Goal: Task Accomplishment & Management: Manage account settings

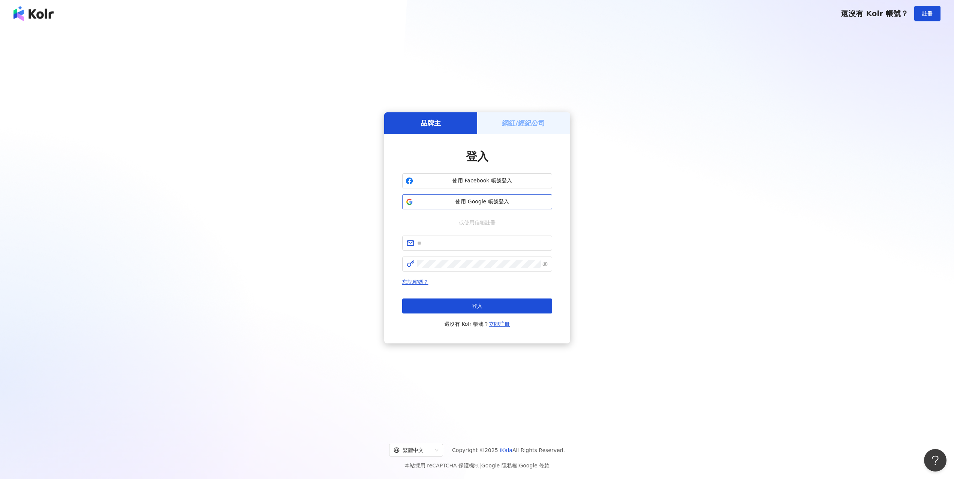
click at [488, 203] on span "使用 Google 帳號登入" at bounding box center [482, 201] width 133 height 7
click at [49, 26] on div "還沒有 Kolr 帳號？ 註冊" at bounding box center [477, 13] width 954 height 27
click at [37, 13] on img at bounding box center [33, 13] width 40 height 15
click at [41, 13] on img at bounding box center [33, 13] width 40 height 15
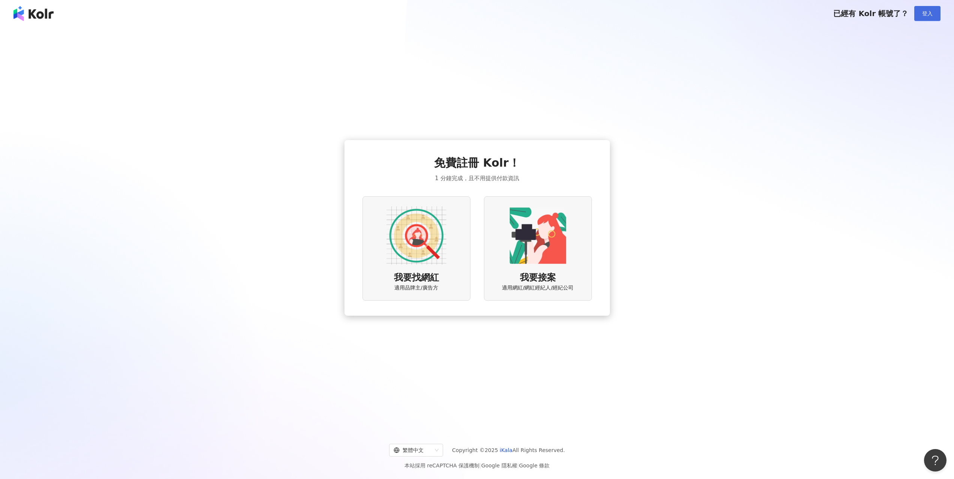
click at [922, 19] on button "登入" at bounding box center [927, 13] width 26 height 15
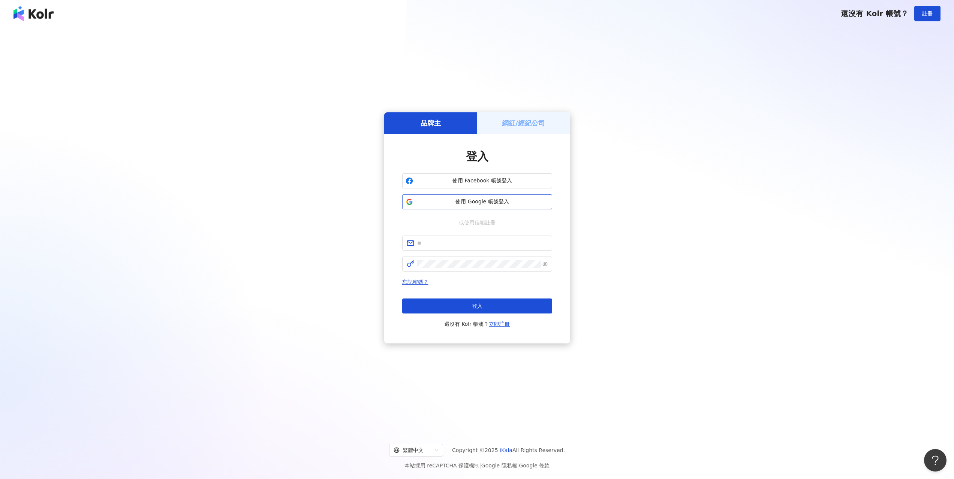
click at [478, 202] on span "使用 Google 帳號登入" at bounding box center [482, 201] width 133 height 7
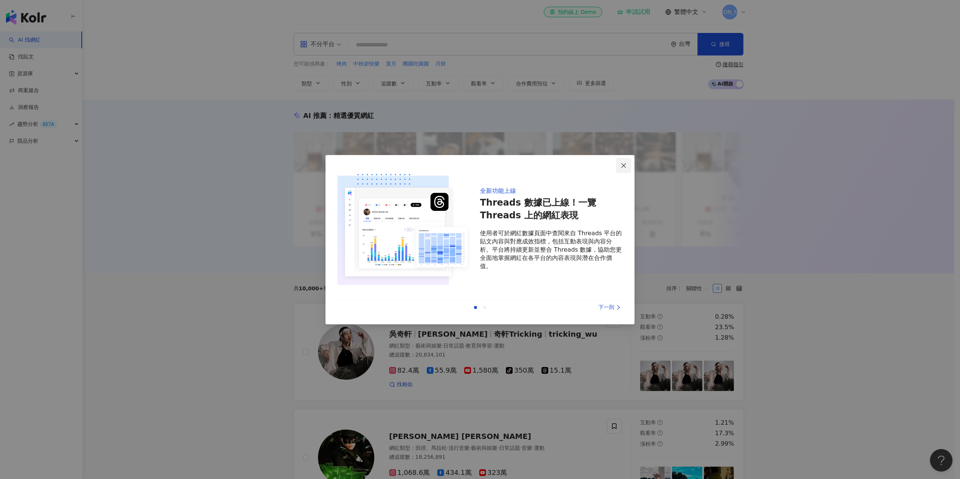
click at [621, 167] on icon "close" at bounding box center [623, 166] width 6 height 6
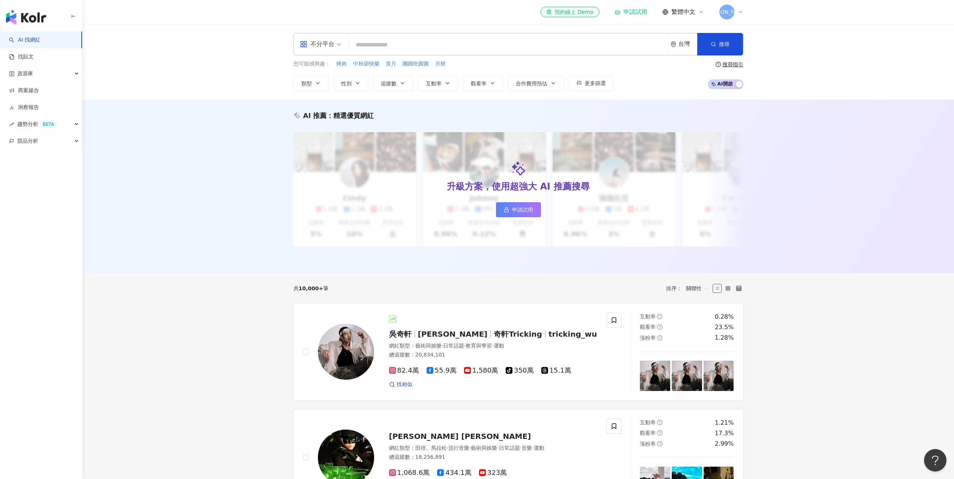
click at [437, 46] on input "search" at bounding box center [508, 45] width 313 height 14
paste input "**"
type input "**"
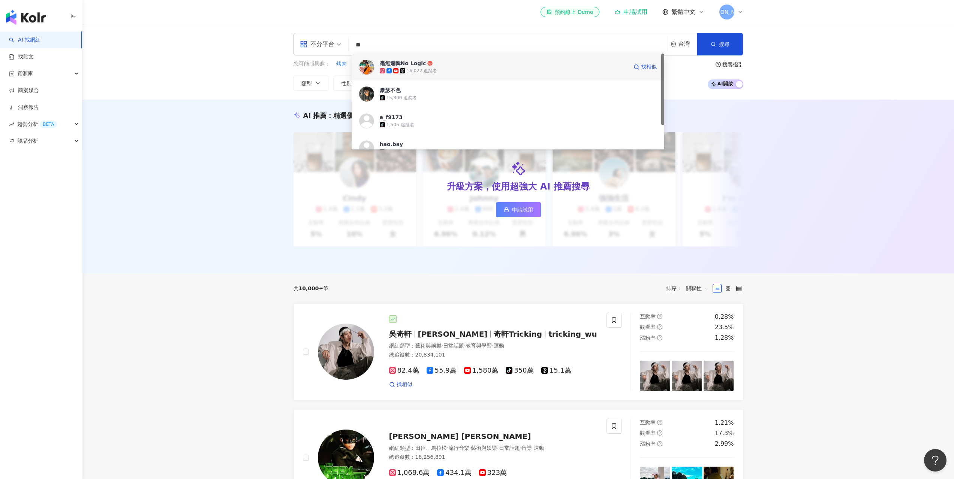
click at [430, 68] on div "16,022 追蹤者" at bounding box center [422, 71] width 31 height 6
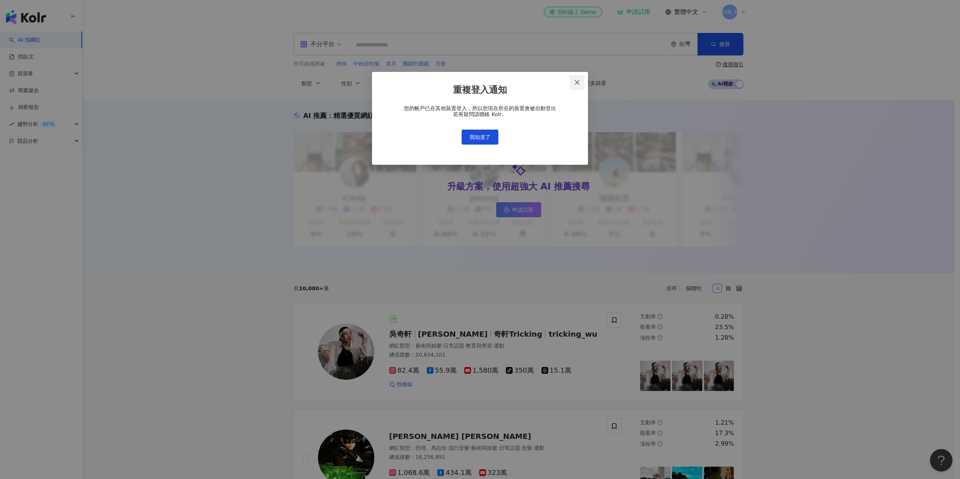
click at [578, 83] on icon "close" at bounding box center [577, 82] width 4 height 4
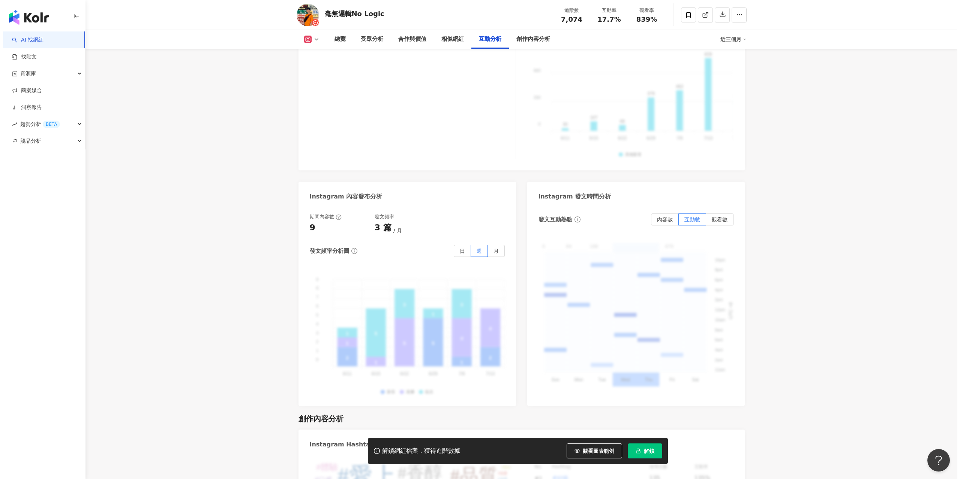
scroll to position [1799, 0]
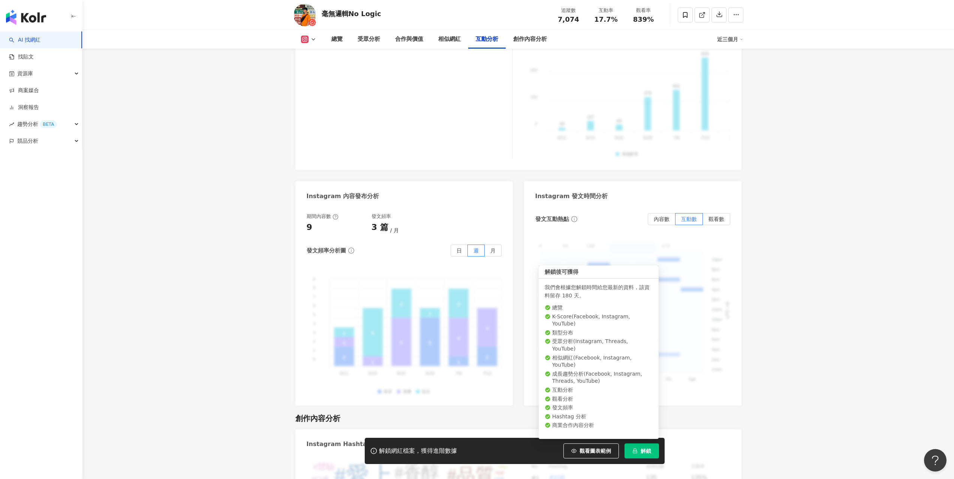
click at [648, 454] on span "解鎖" at bounding box center [646, 451] width 10 height 6
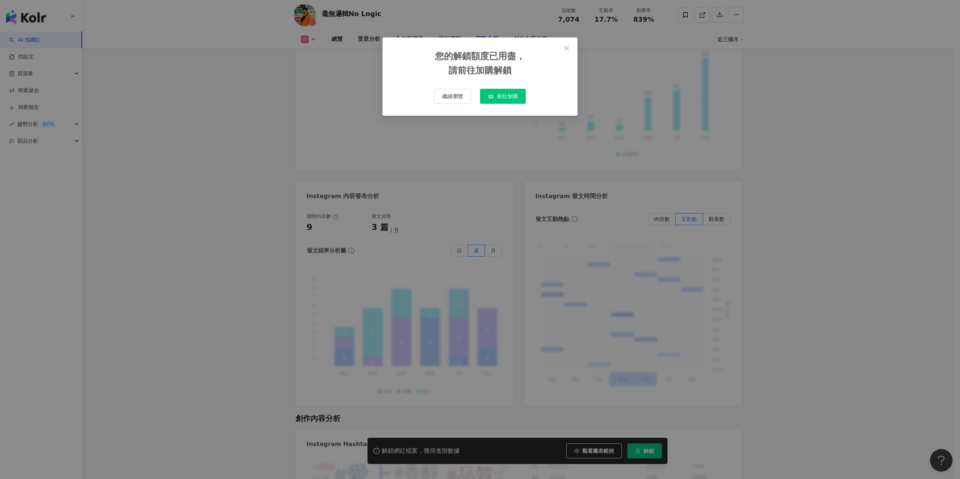
click at [515, 97] on span "前往加購" at bounding box center [507, 96] width 21 height 6
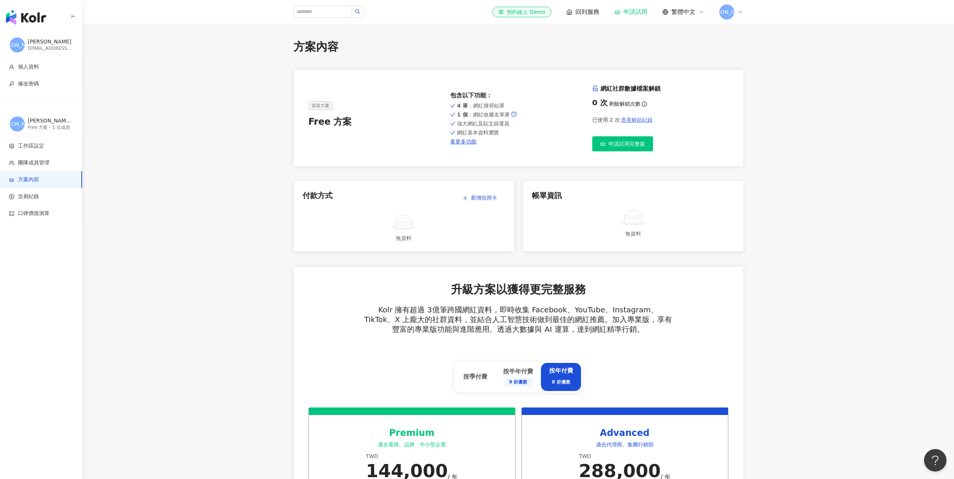
click at [636, 122] on span "查看解鎖紀錄" at bounding box center [636, 120] width 31 height 6
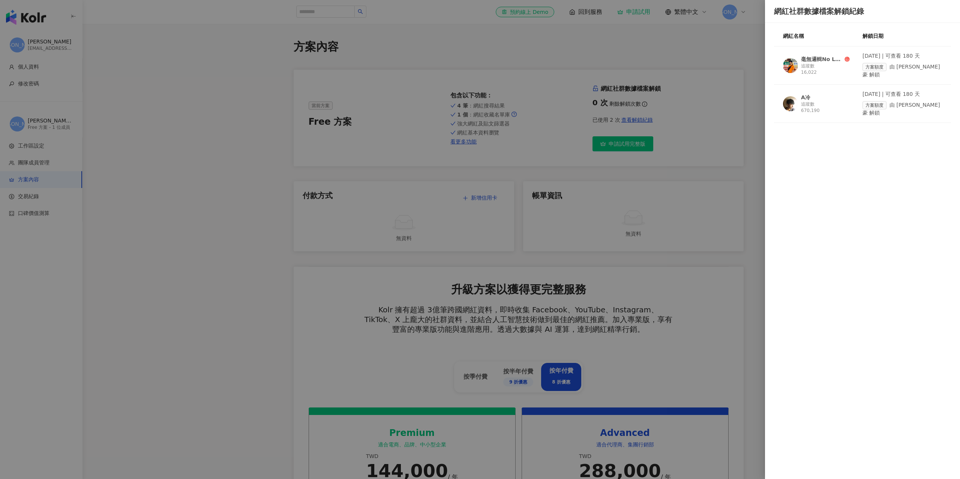
click at [713, 115] on div at bounding box center [480, 239] width 960 height 479
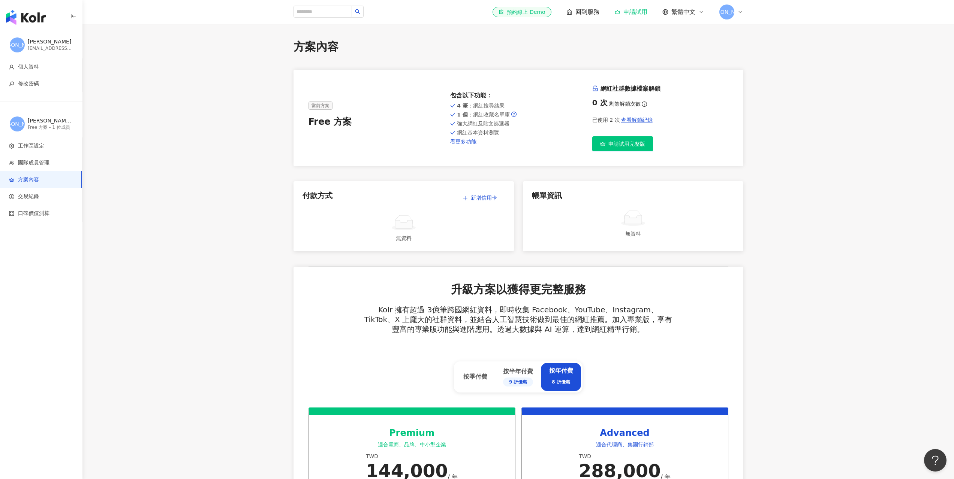
click at [738, 12] on icon at bounding box center [740, 12] width 6 height 6
click at [747, 150] on span "登出" at bounding box center [773, 150] width 78 height 8
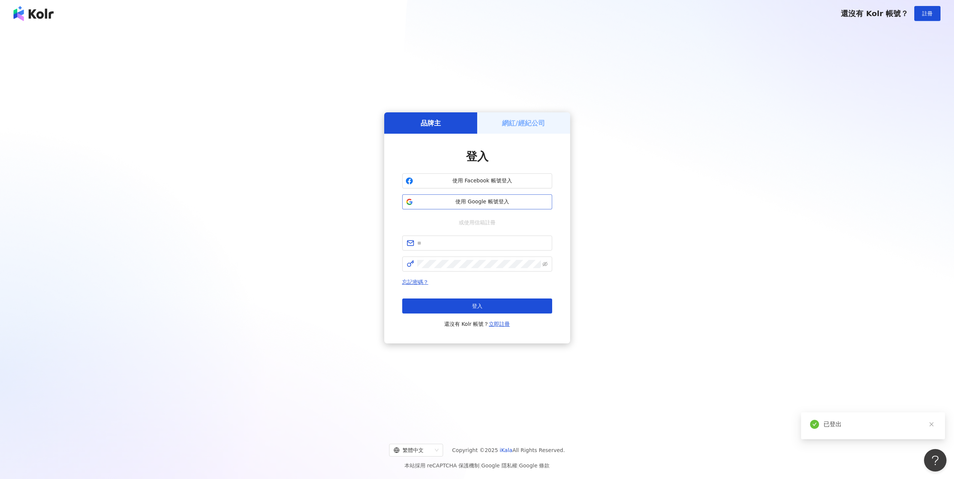
click at [482, 198] on span "使用 Google 帳號登入" at bounding box center [482, 201] width 133 height 7
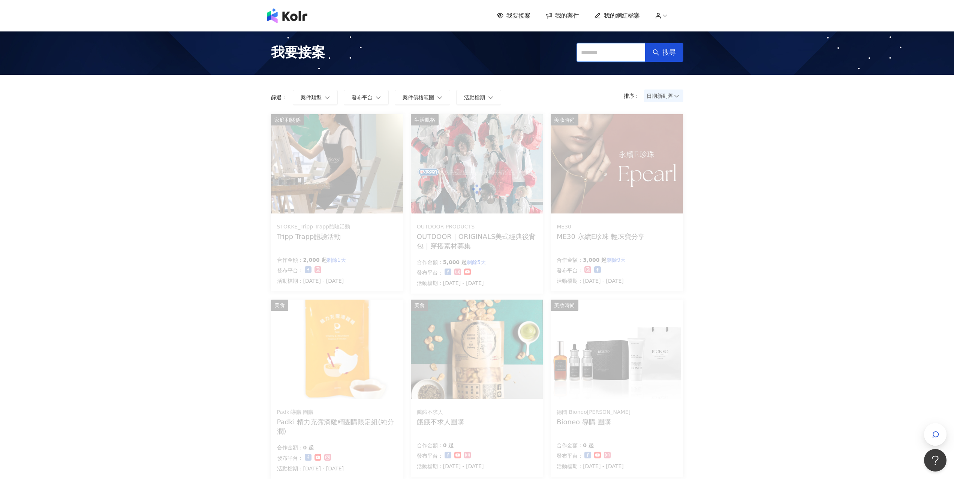
click at [591, 54] on input "text" at bounding box center [611, 52] width 69 height 19
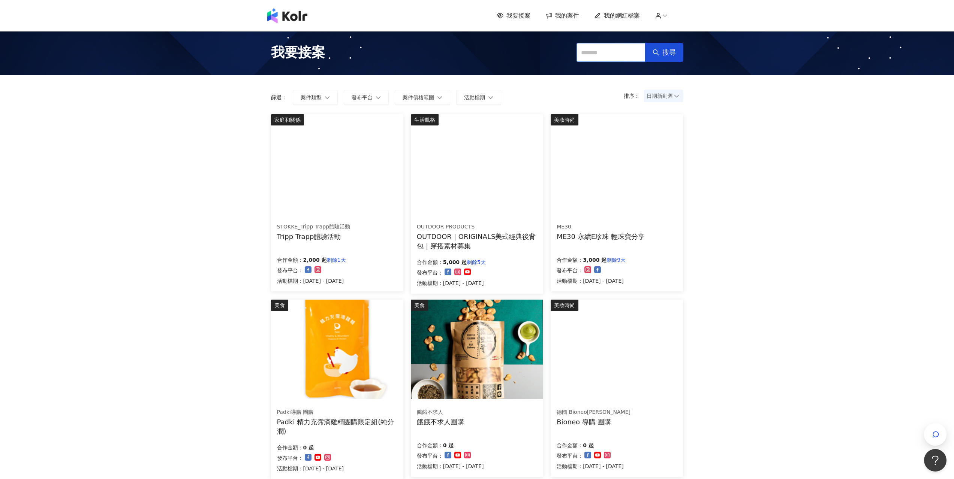
paste input "**"
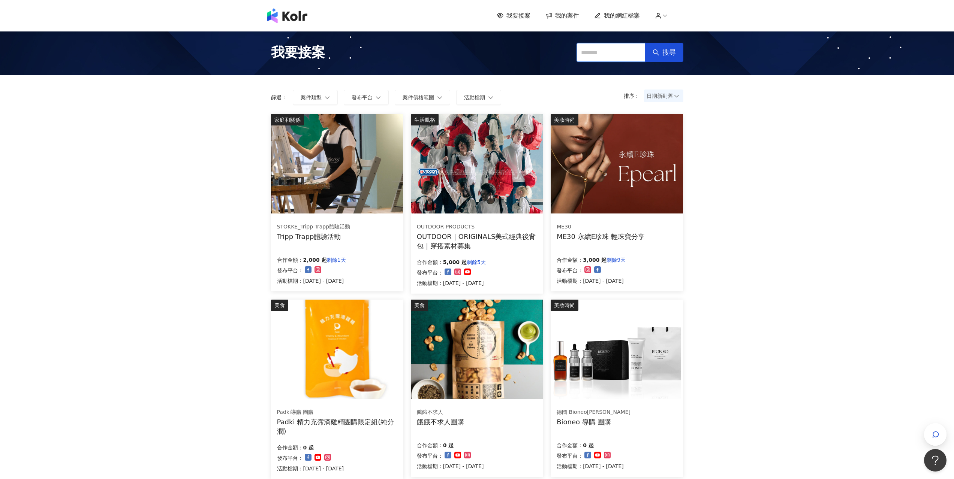
type input "**"
click at [661, 57] on button "搜尋" at bounding box center [664, 52] width 38 height 19
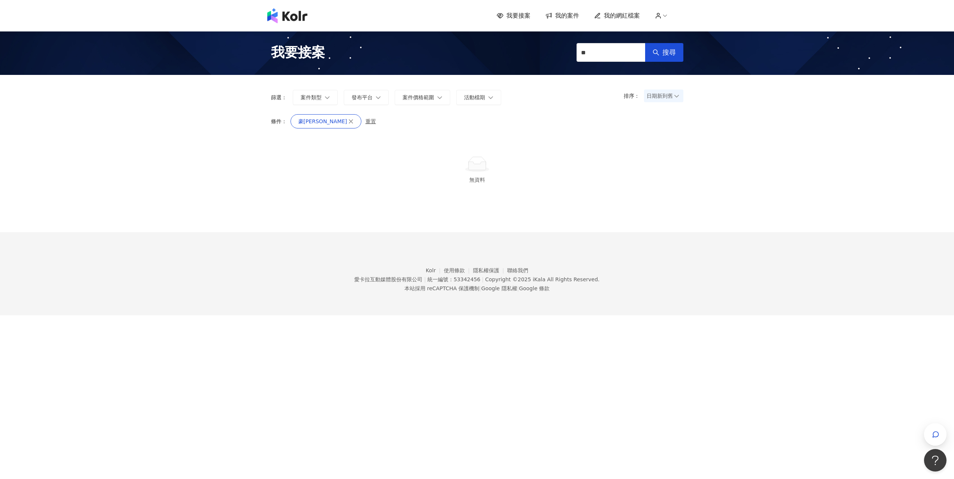
click at [293, 15] on img at bounding box center [287, 15] width 40 height 15
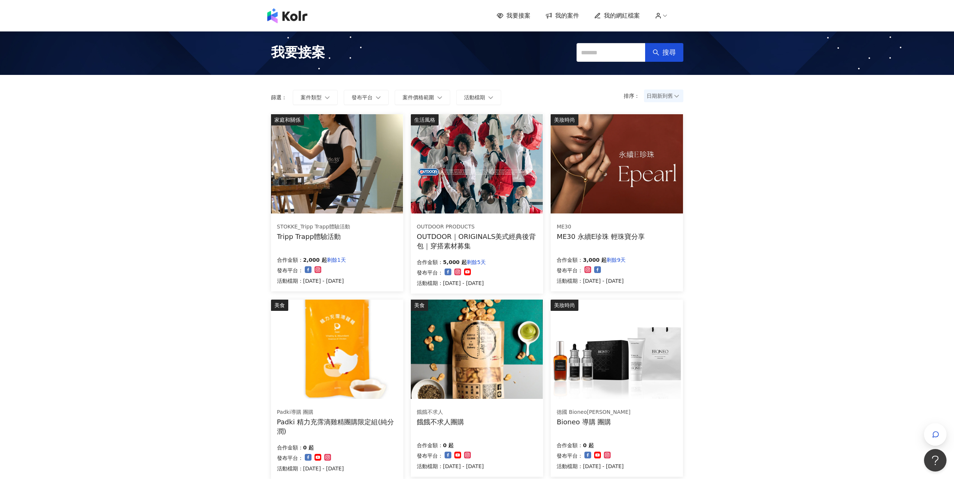
click at [285, 21] on img at bounding box center [287, 15] width 40 height 15
click at [665, 16] on icon at bounding box center [665, 15] width 7 height 7
click at [680, 30] on link "帳戶設定" at bounding box center [682, 30] width 21 height 6
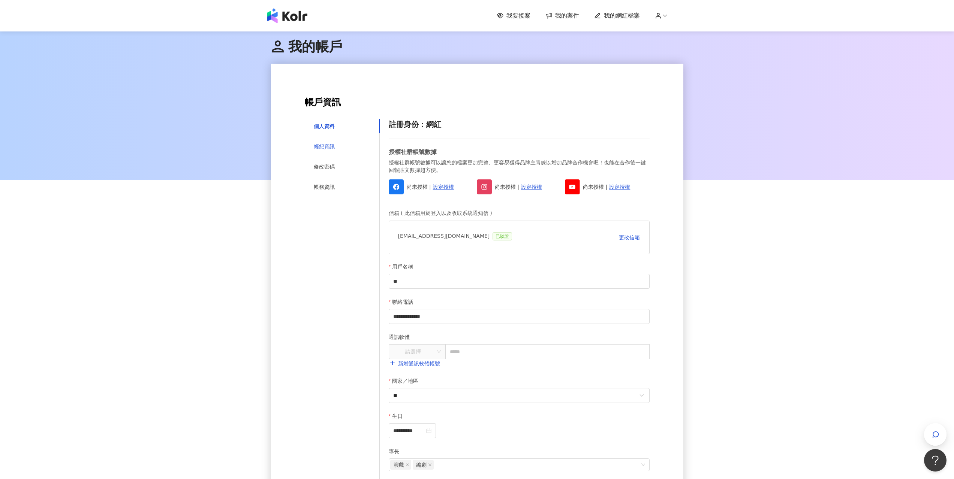
click at [318, 146] on div "經紀資訊" at bounding box center [324, 146] width 21 height 8
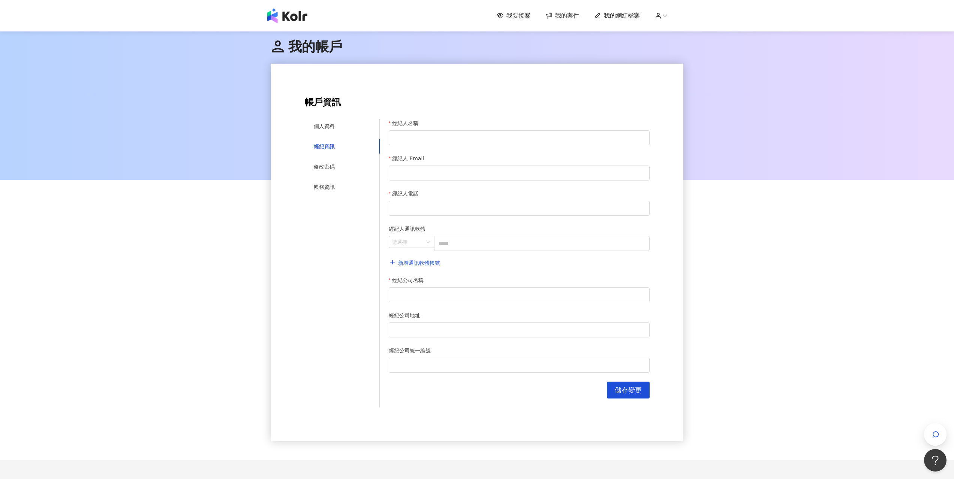
click at [311, 53] on span "我的帳戶" at bounding box center [306, 46] width 71 height 15
click at [289, 11] on img at bounding box center [287, 15] width 40 height 15
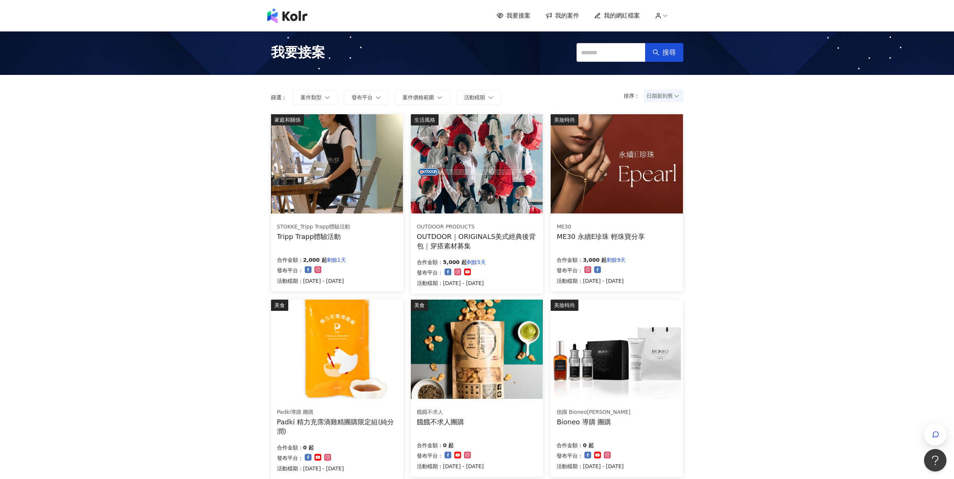
click at [625, 15] on span "我的網紅檔案" at bounding box center [622, 16] width 36 height 8
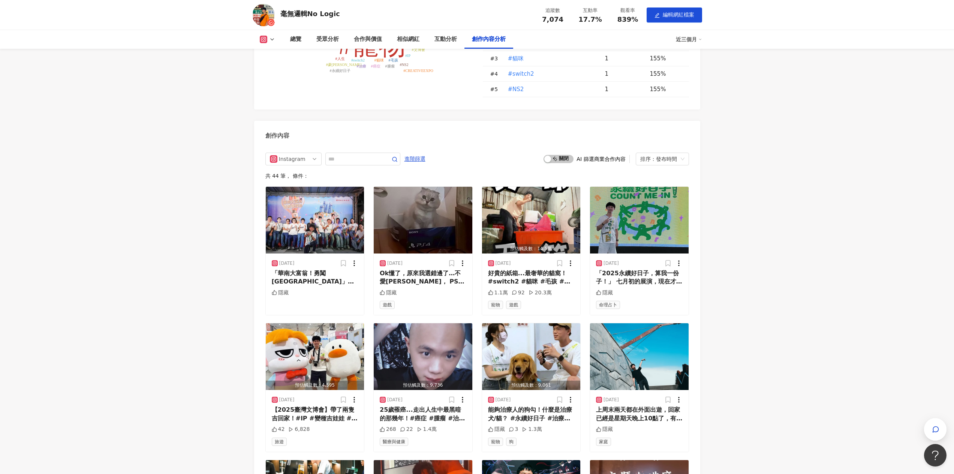
scroll to position [1912, 0]
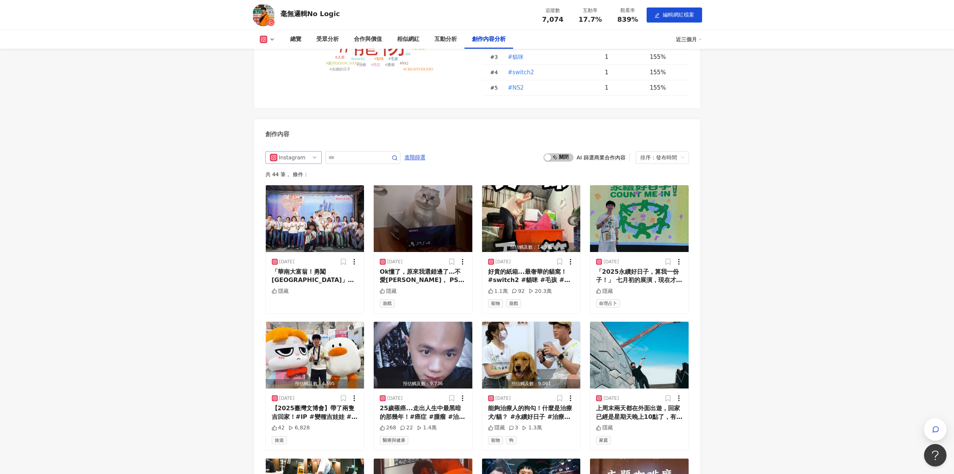
click at [300, 158] on div "Instagram" at bounding box center [291, 157] width 24 height 12
click at [303, 177] on div "不分平台" at bounding box center [292, 173] width 24 height 8
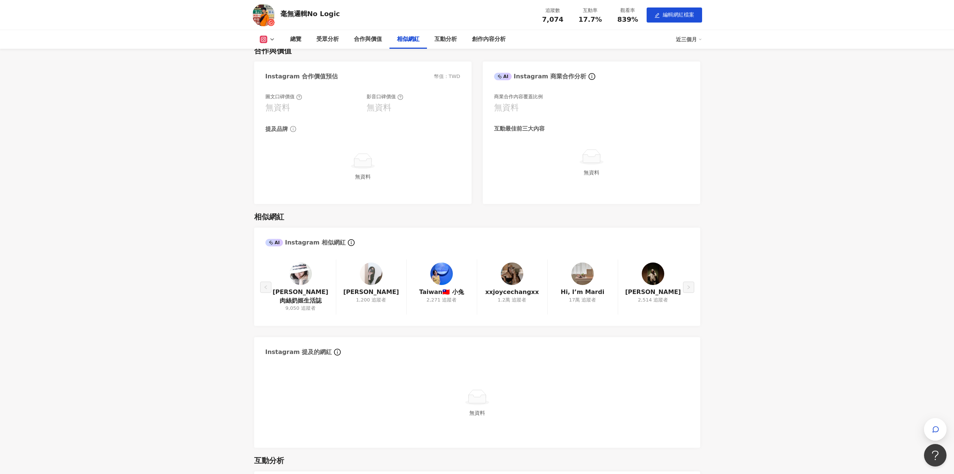
scroll to position [725, 0]
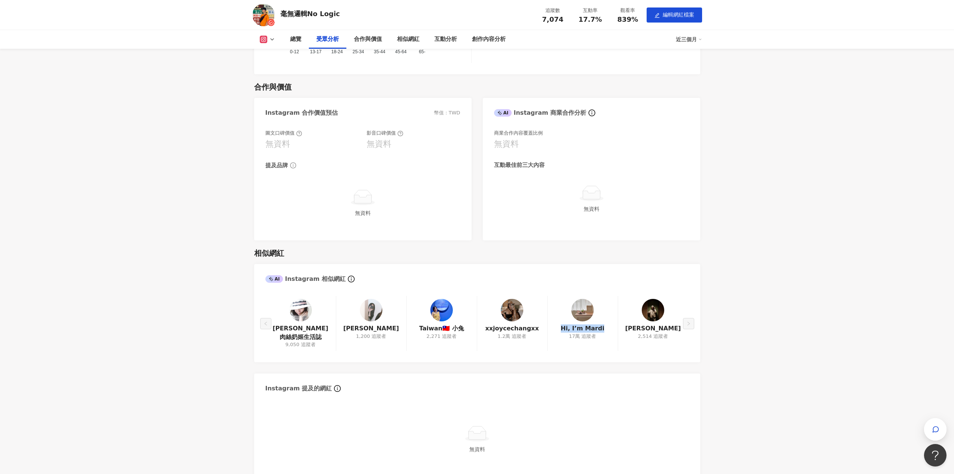
drag, startPoint x: 607, startPoint y: 328, endPoint x: 559, endPoint y: 329, distance: 47.6
click at [559, 329] on div "Hi, I’m Mardi 17萬 追蹤者" at bounding box center [582, 323] width 70 height 55
copy link "Hi, I’m Mardi"
drag, startPoint x: 326, startPoint y: 343, endPoint x: 272, endPoint y: 330, distance: 55.2
click at [272, 330] on div "[PERSON_NAME]肉絲奶姬生活誌 9,050 追蹤者" at bounding box center [300, 323] width 70 height 55
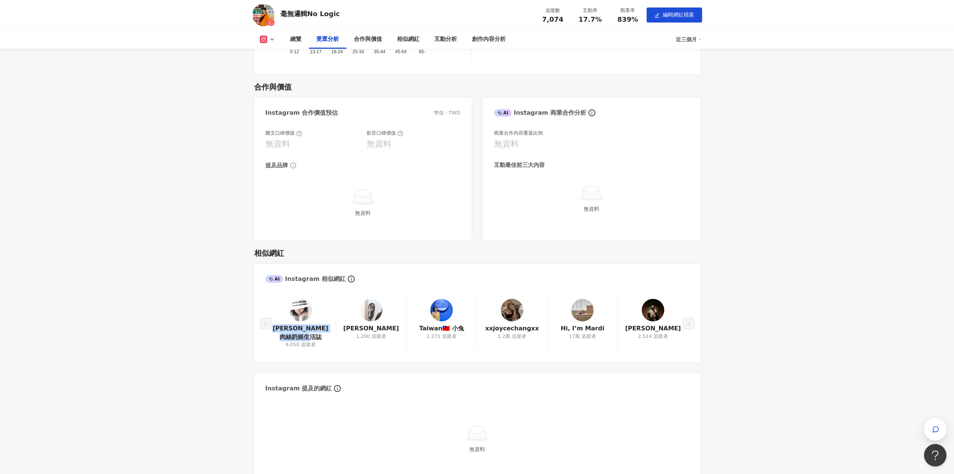
copy link "[PERSON_NAME]肉絲奶姬生活誌"
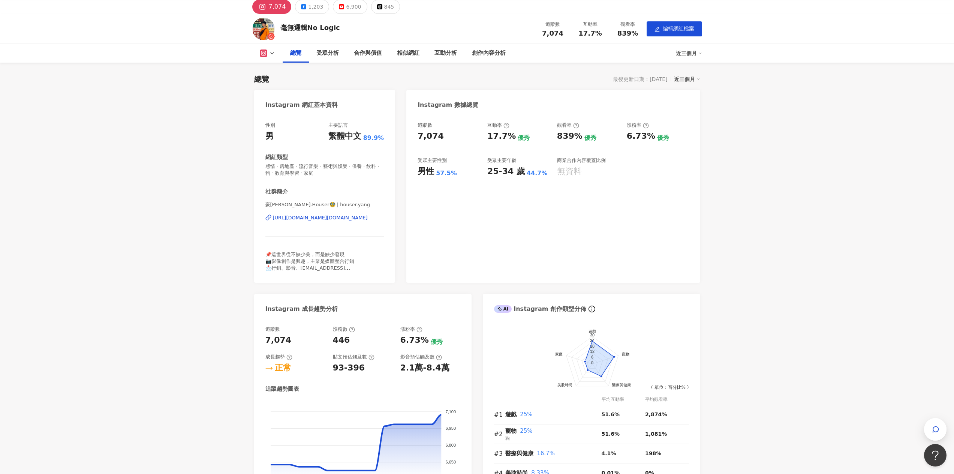
scroll to position [0, 0]
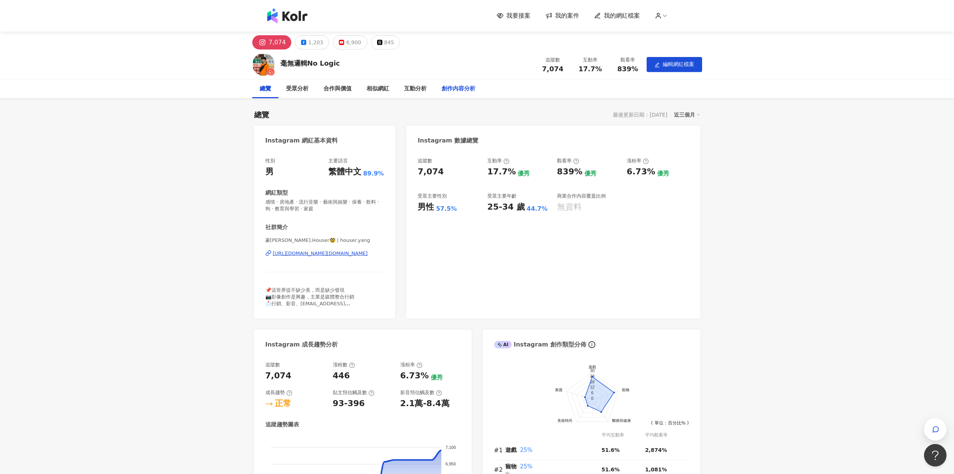
click at [456, 90] on div "創作內容分析" at bounding box center [459, 88] width 34 height 9
click at [696, 68] on button "編輯網紅檔案" at bounding box center [674, 64] width 55 height 15
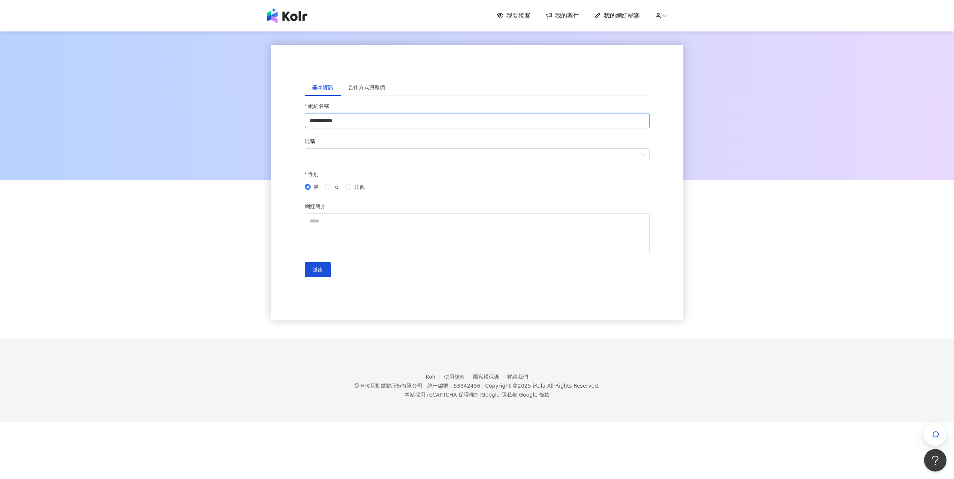
drag, startPoint x: 310, startPoint y: 121, endPoint x: 199, endPoint y: 106, distance: 111.5
click at [206, 109] on div "**********" at bounding box center [477, 184] width 954 height 309
type input "*********"
click at [311, 269] on button "送出" at bounding box center [318, 269] width 26 height 15
click at [318, 272] on span "送出" at bounding box center [318, 270] width 10 height 6
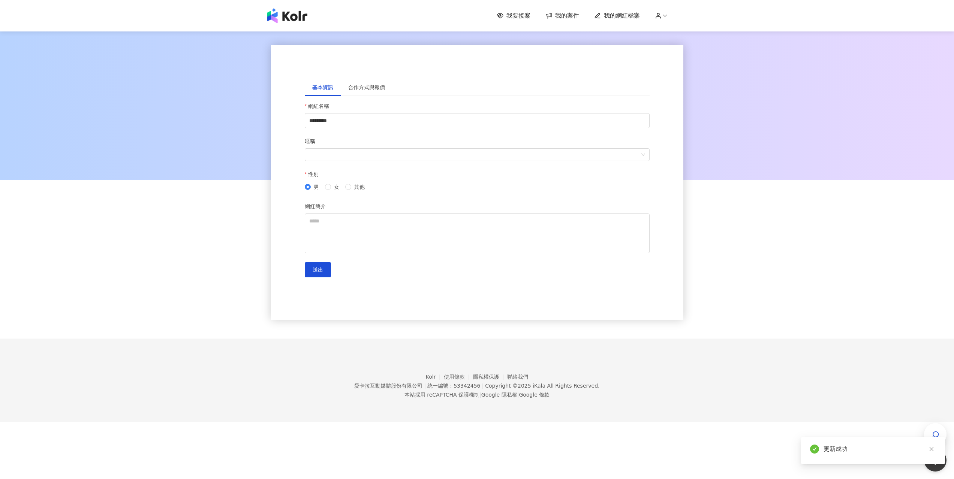
click at [668, 13] on icon at bounding box center [665, 15] width 7 height 7
click at [637, 20] on span "我的網紅檔案" at bounding box center [622, 16] width 36 height 8
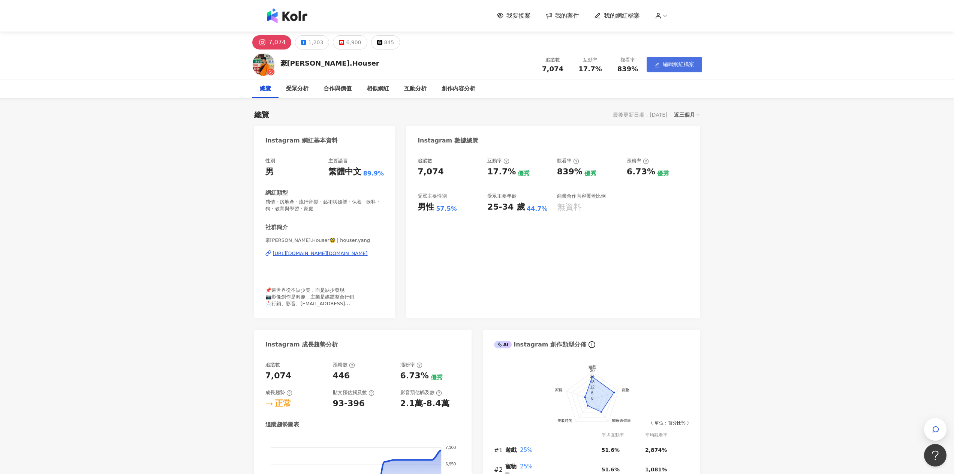
click at [672, 64] on span "編輯網紅檔案" at bounding box center [678, 64] width 31 height 6
click at [271, 91] on icon at bounding box center [272, 89] width 6 height 6
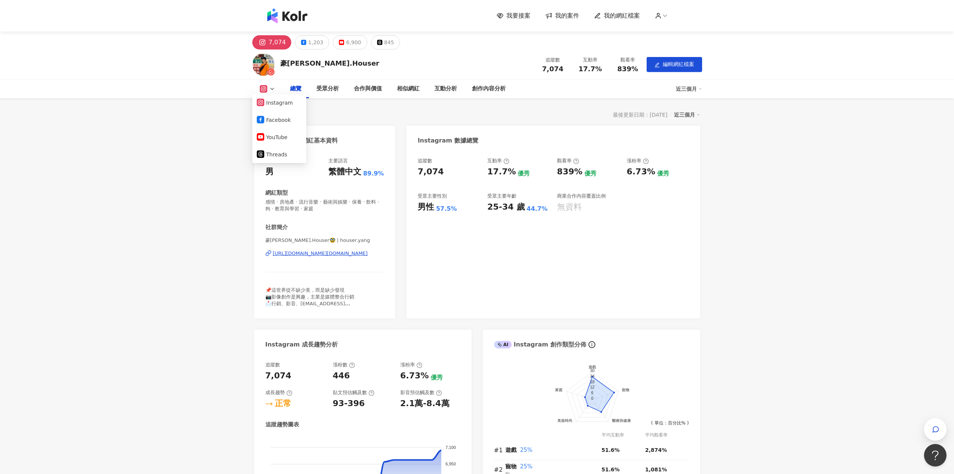
click at [406, 118] on div "總覽 最後更新日期：[DATE] 近三個月" at bounding box center [477, 114] width 446 height 10
click at [271, 88] on icon at bounding box center [272, 89] width 6 height 6
click at [281, 138] on button "YouTube" at bounding box center [279, 137] width 45 height 10
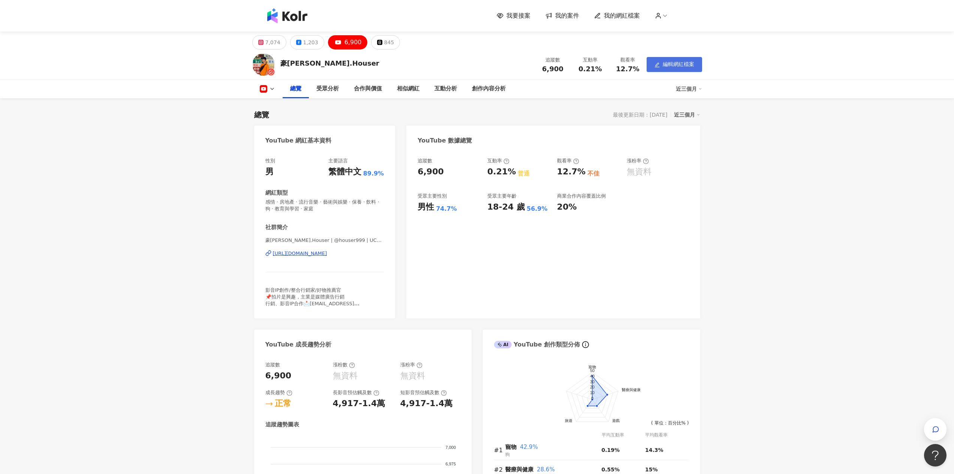
click at [670, 71] on button "編輯網紅檔案" at bounding box center [674, 64] width 55 height 15
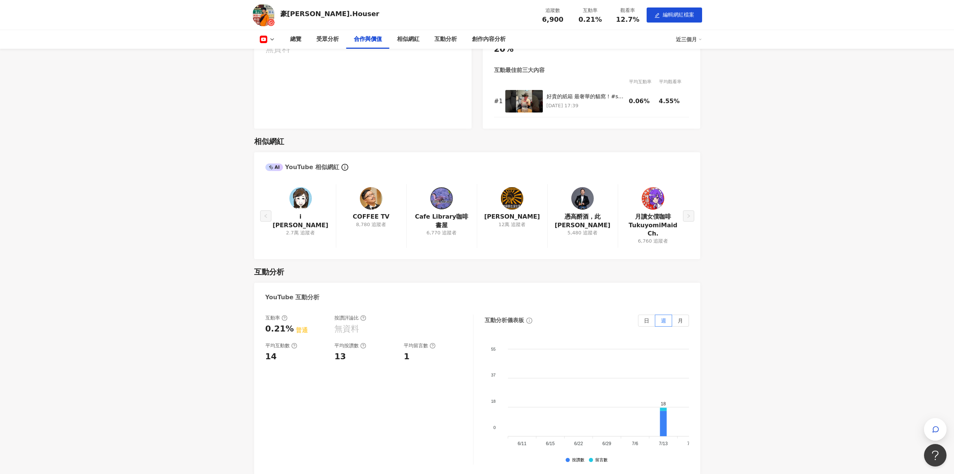
scroll to position [862, 0]
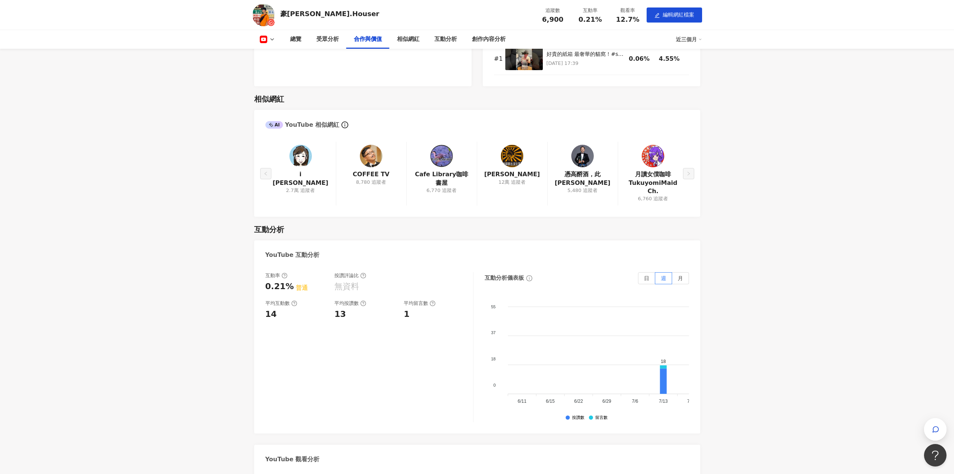
click at [515, 159] on img at bounding box center [512, 156] width 22 height 22
drag, startPoint x: 544, startPoint y: 176, endPoint x: 488, endPoint y: 176, distance: 56.2
click at [488, 176] on div "[PERSON_NAME] 12萬 追蹤者" at bounding box center [512, 173] width 70 height 63
copy link "[PERSON_NAME]"
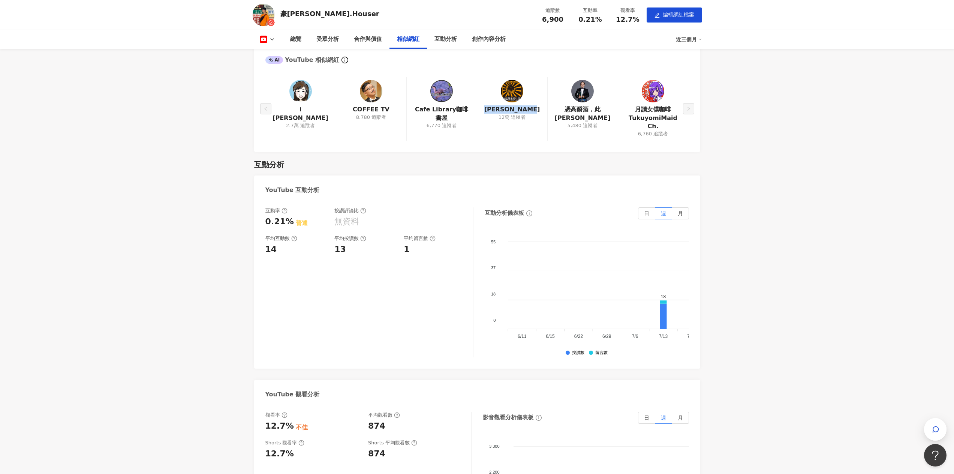
scroll to position [975, 0]
